Goal: Task Accomplishment & Management: Complete application form

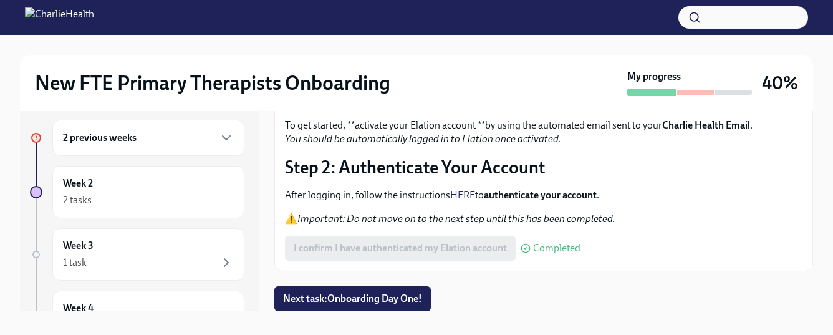
scroll to position [14, 0]
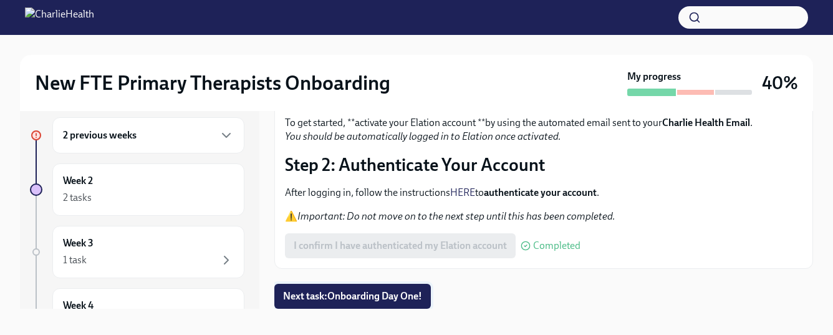
click at [370, 293] on span "Next task : Onboarding Day One!" at bounding box center [352, 296] width 139 height 12
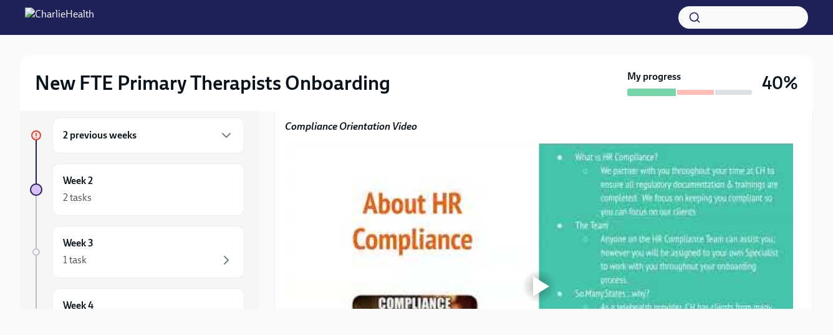
scroll to position [1021, 0]
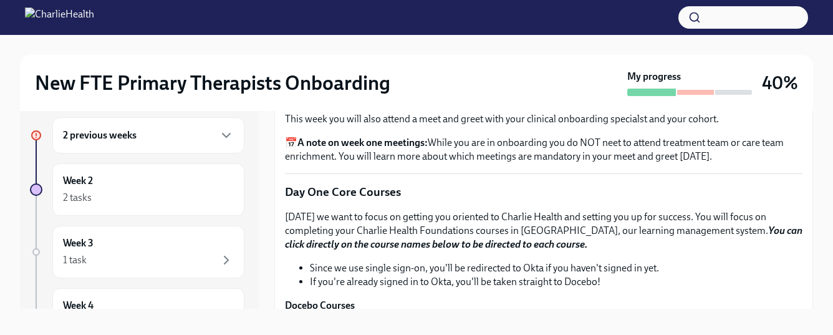
scroll to position [1488, 0]
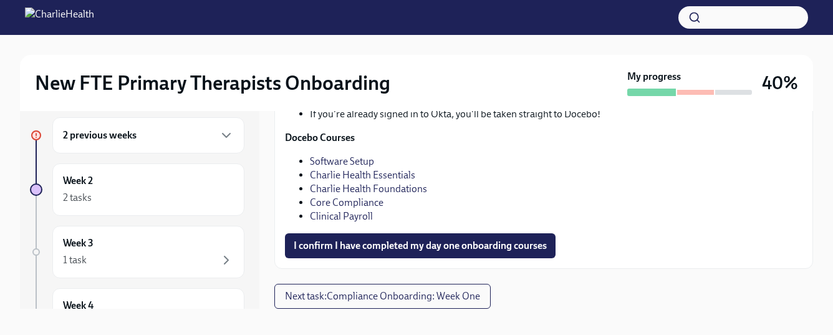
scroll to position [1913, 0]
click at [427, 252] on span "I confirm I have completed my day one onboarding courses" at bounding box center [420, 245] width 253 height 12
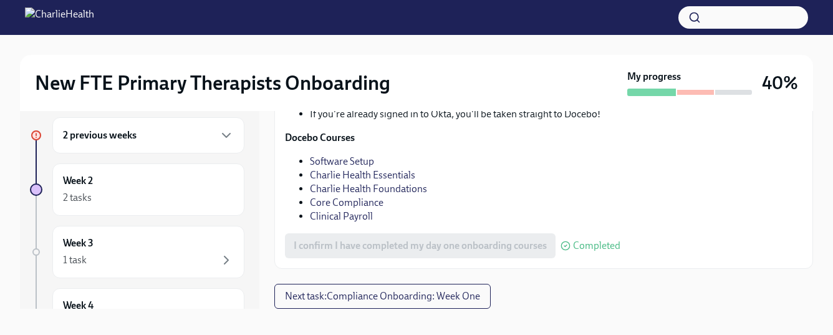
scroll to position [1959, 0]
click at [415, 296] on span "Next task : Compliance Onboarding: Week One" at bounding box center [382, 296] width 195 height 12
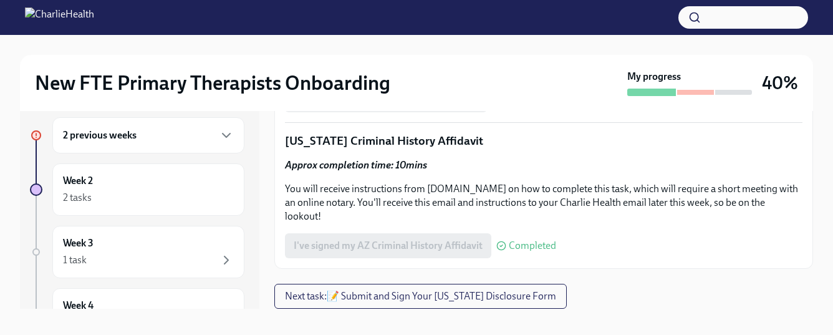
scroll to position [1807, 0]
click at [502, 289] on button "Next task : 📝 Submit and Sign Your [US_STATE] Disclosure Form" at bounding box center [420, 296] width 292 height 25
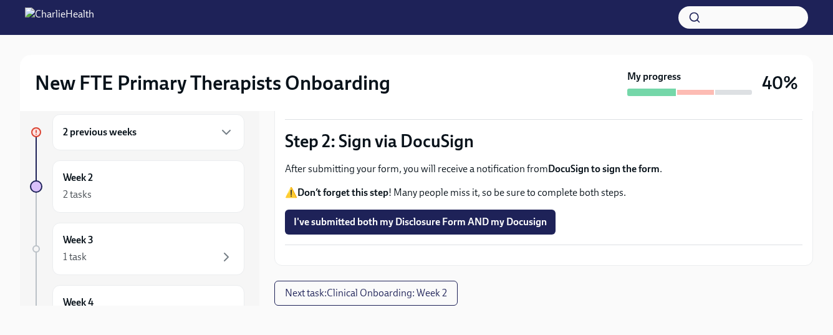
scroll to position [22, 0]
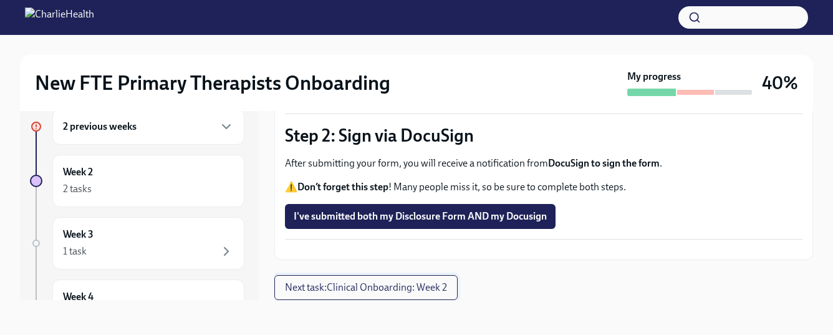
click at [415, 284] on span "Next task : Clinical Onboarding: Week 2" at bounding box center [366, 287] width 162 height 12
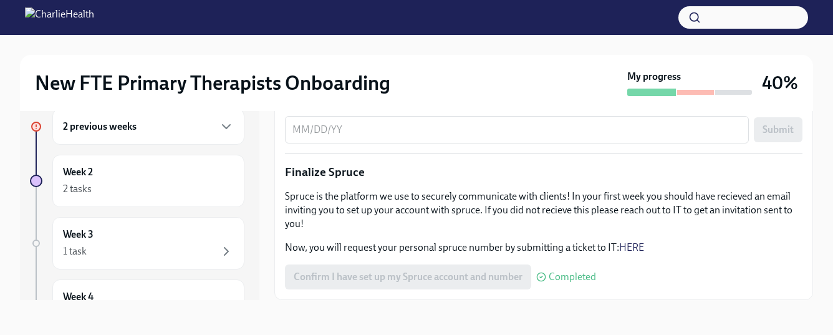
scroll to position [1482, 0]
click at [162, 239] on div "Week 3 1 task" at bounding box center [148, 243] width 171 height 31
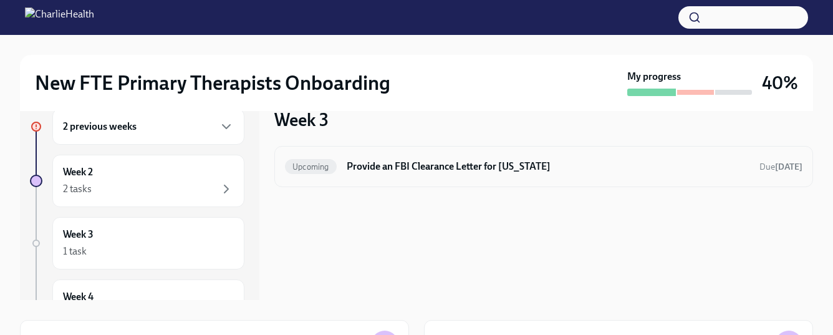
click at [410, 168] on h6 "Provide an FBI Clearance Letter for [US_STATE]" at bounding box center [548, 167] width 403 height 14
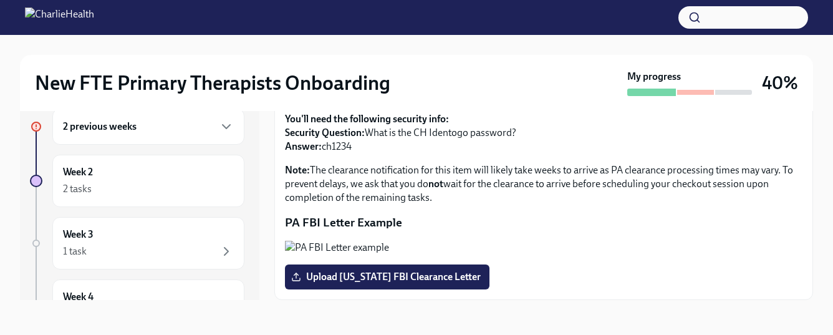
scroll to position [314, 0]
click at [132, 289] on div "Week 4 1 task" at bounding box center [148, 305] width 192 height 52
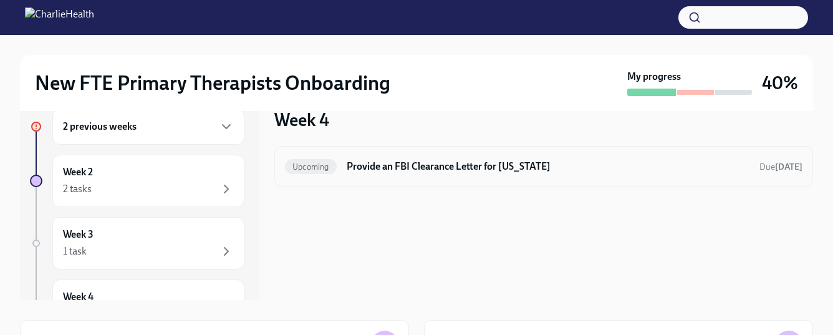
click at [446, 168] on h6 "Provide an FBI Clearance Letter for [US_STATE]" at bounding box center [548, 167] width 403 height 14
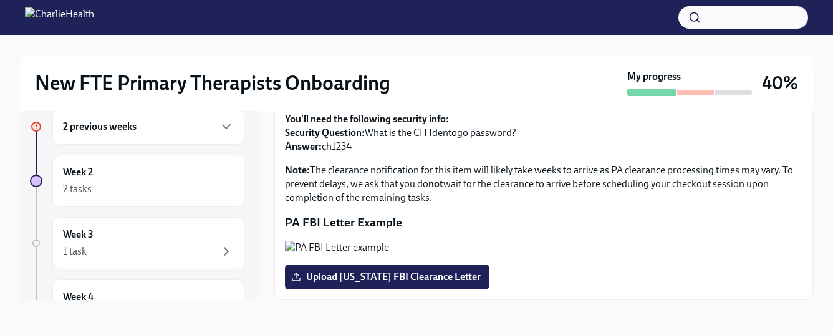
scroll to position [314, 0]
click at [80, 173] on h6 "Week 2" at bounding box center [78, 172] width 30 height 14
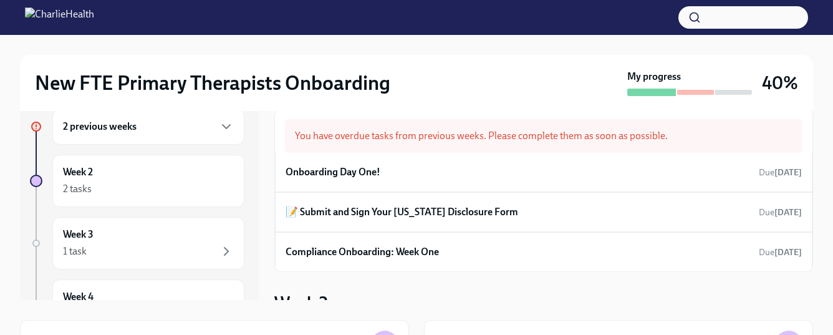
click at [611, 145] on div "You have overdue tasks from previous weeks. Please complete them as soon as pos…" at bounding box center [544, 136] width 518 height 34
click at [607, 133] on div "You have overdue tasks from previous weeks. Please complete them as soon as pos…" at bounding box center [544, 136] width 518 height 34
